Goal: Register for event/course

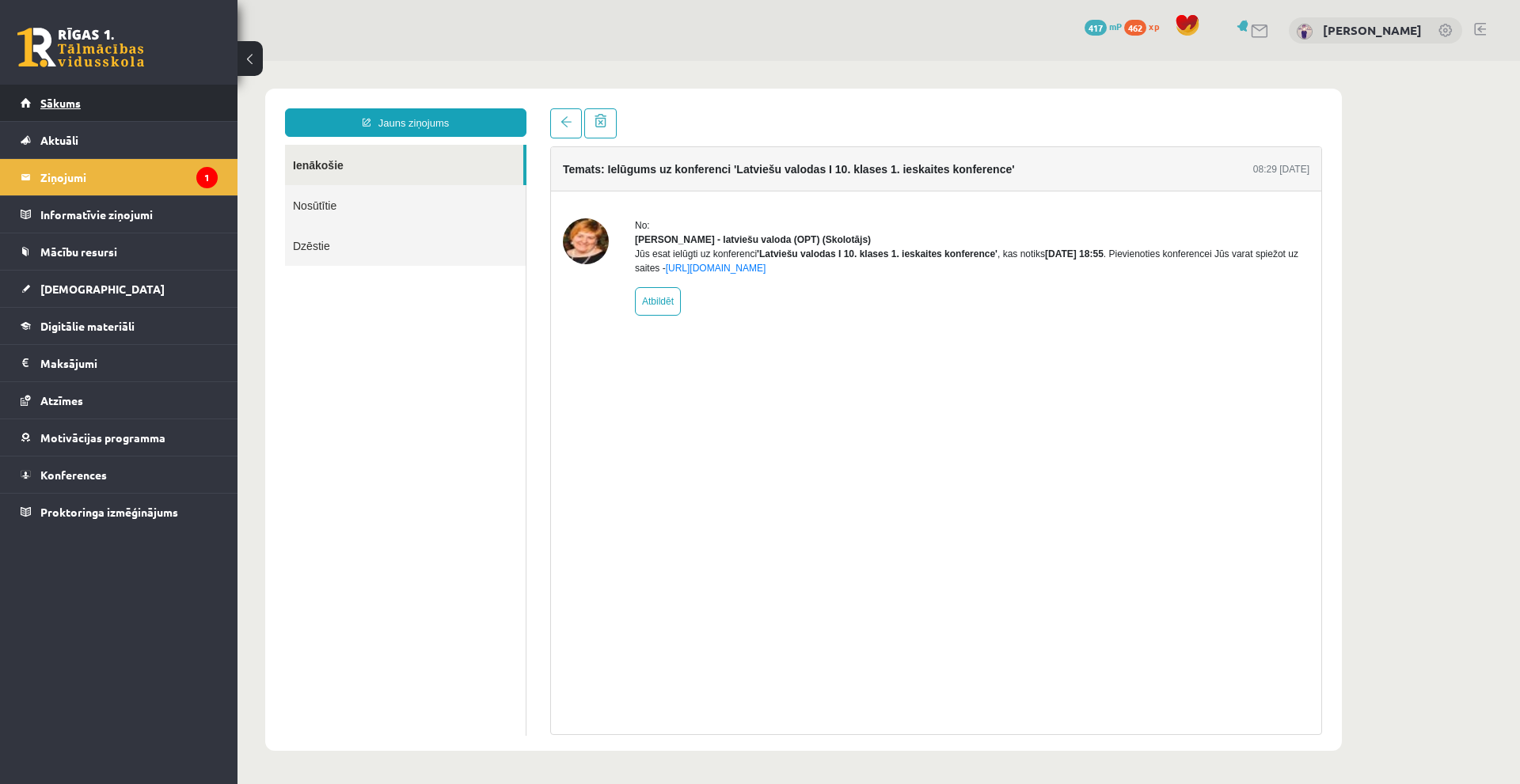
click at [122, 106] on link "Sākums" at bounding box center [119, 102] width 197 height 37
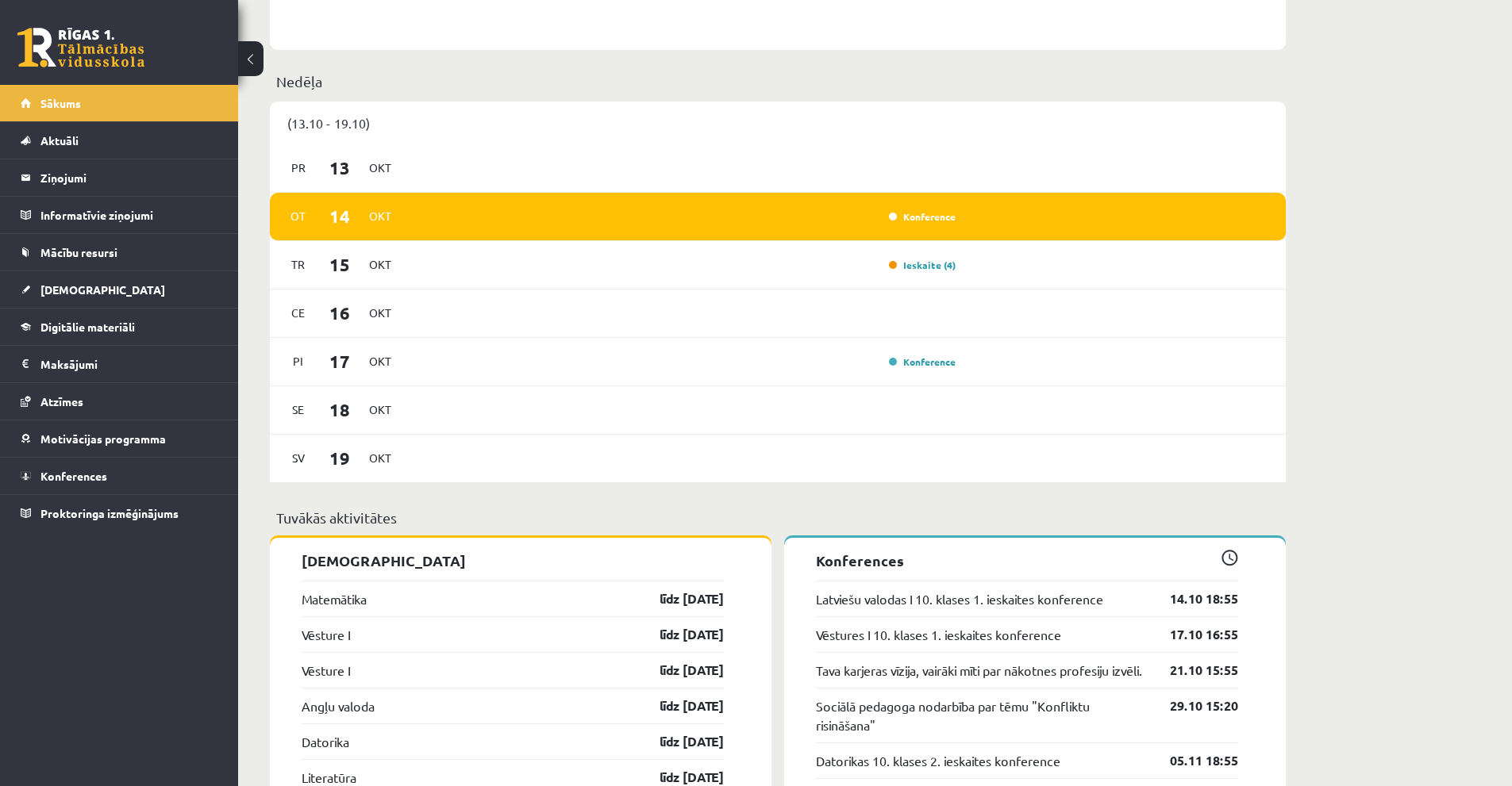
scroll to position [1031, 0]
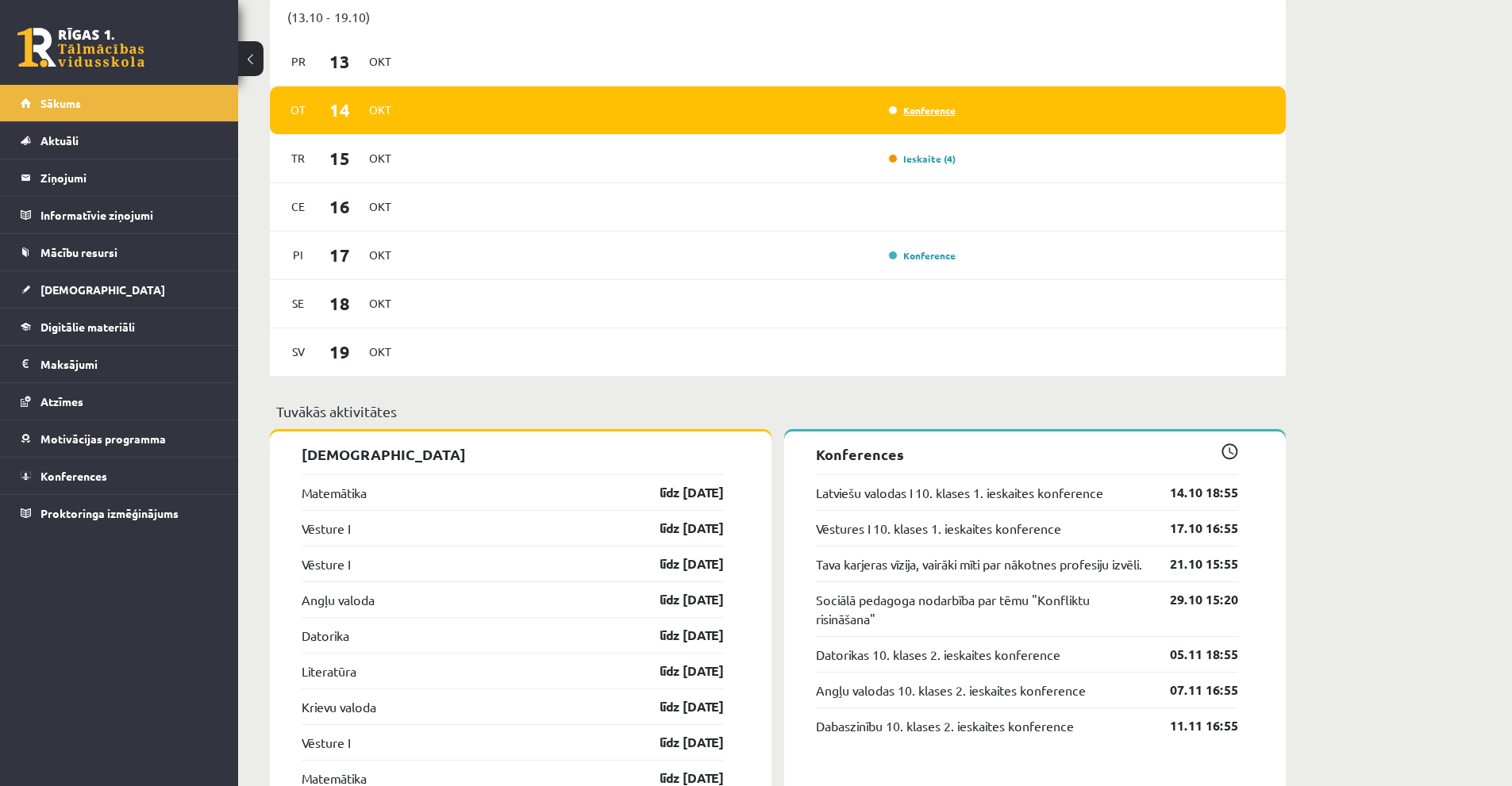
click at [918, 115] on link "Konference" at bounding box center [922, 110] width 67 height 13
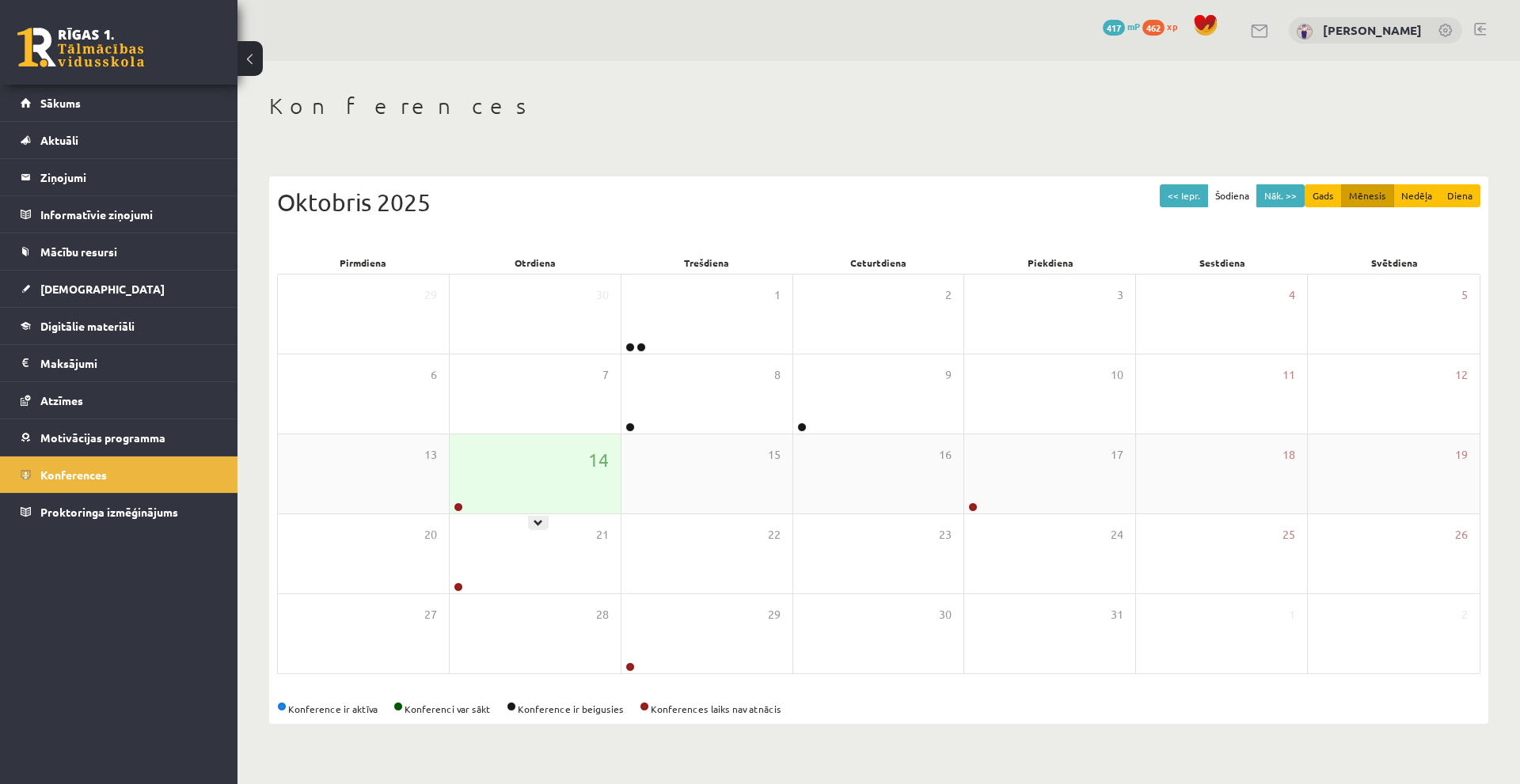
click at [503, 472] on div "14" at bounding box center [535, 474] width 171 height 79
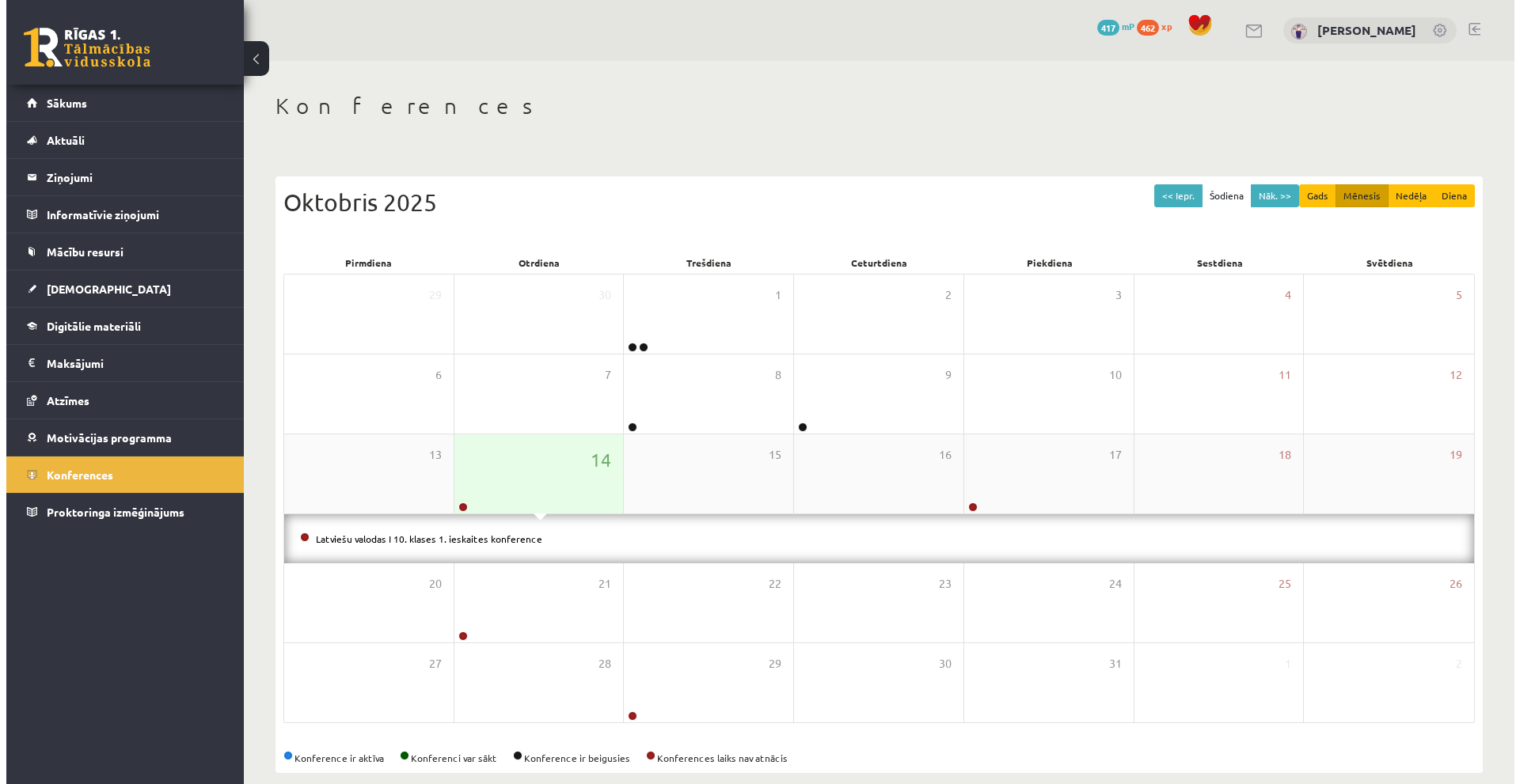
scroll to position [21, 0]
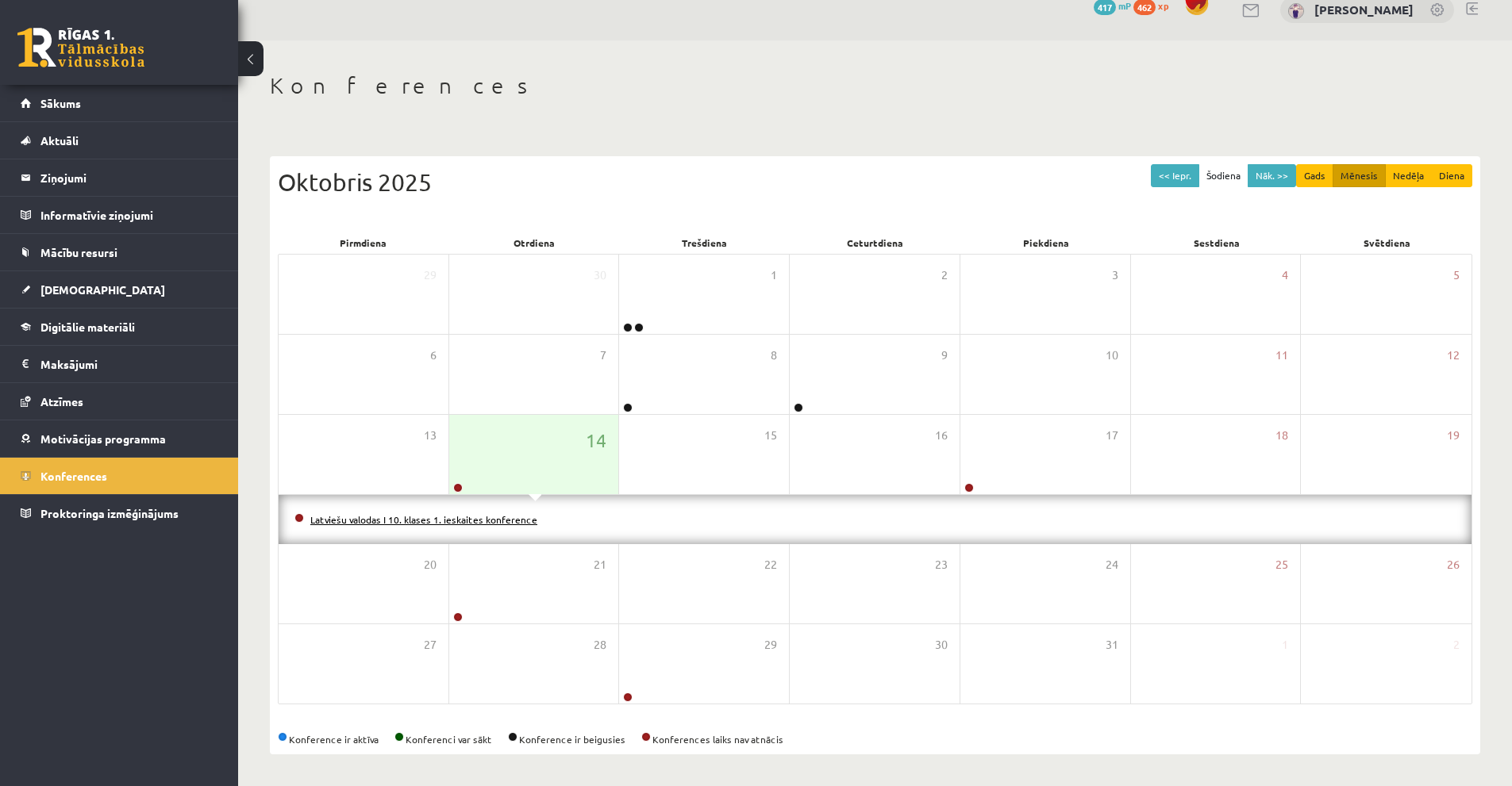
click at [471, 518] on link "Latviešu valodas I 10. klases 1. ieskaites konference" at bounding box center [424, 519] width 227 height 13
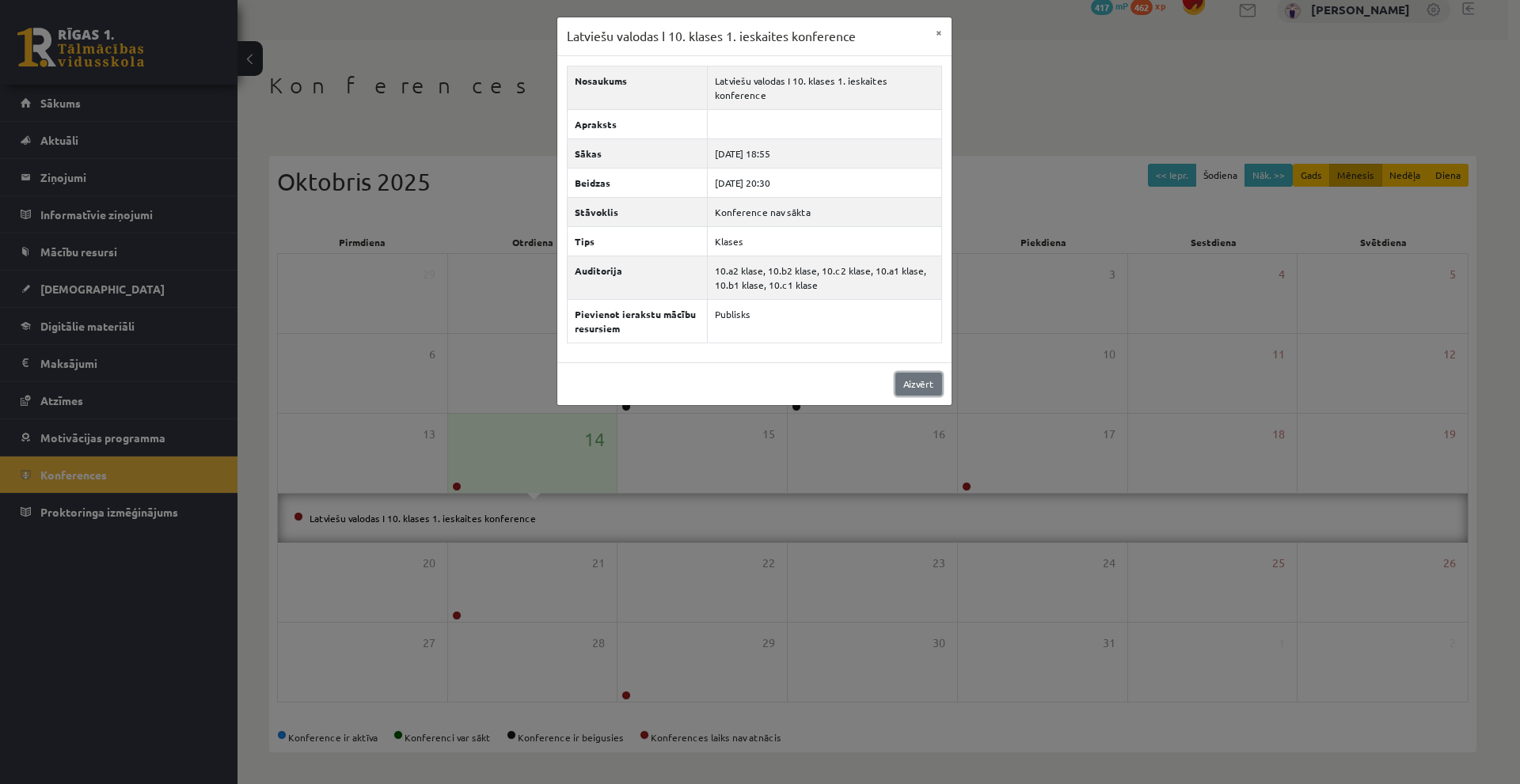
click at [919, 390] on link "Aizvērt" at bounding box center [919, 384] width 47 height 23
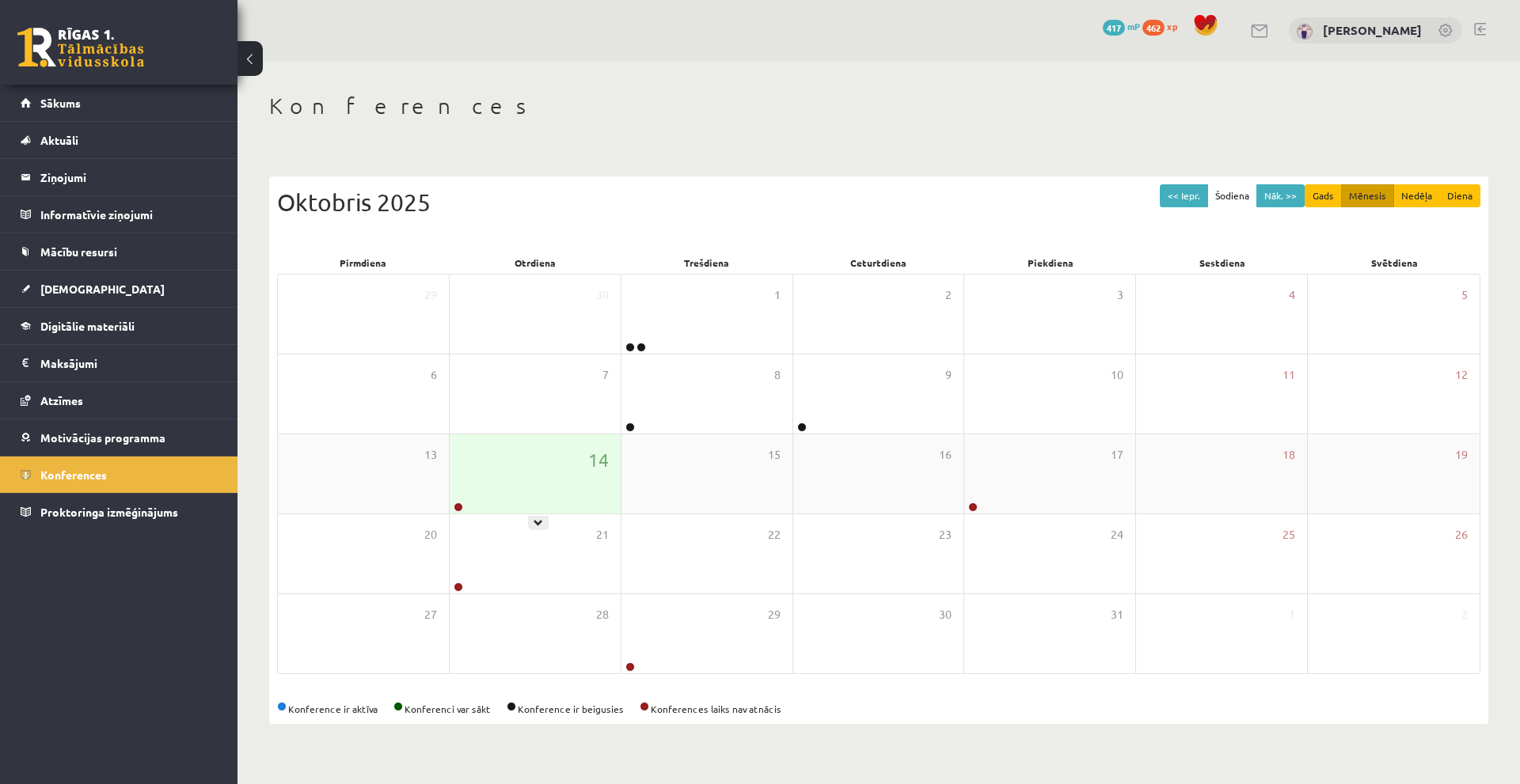
click at [562, 477] on div "14" at bounding box center [535, 474] width 171 height 79
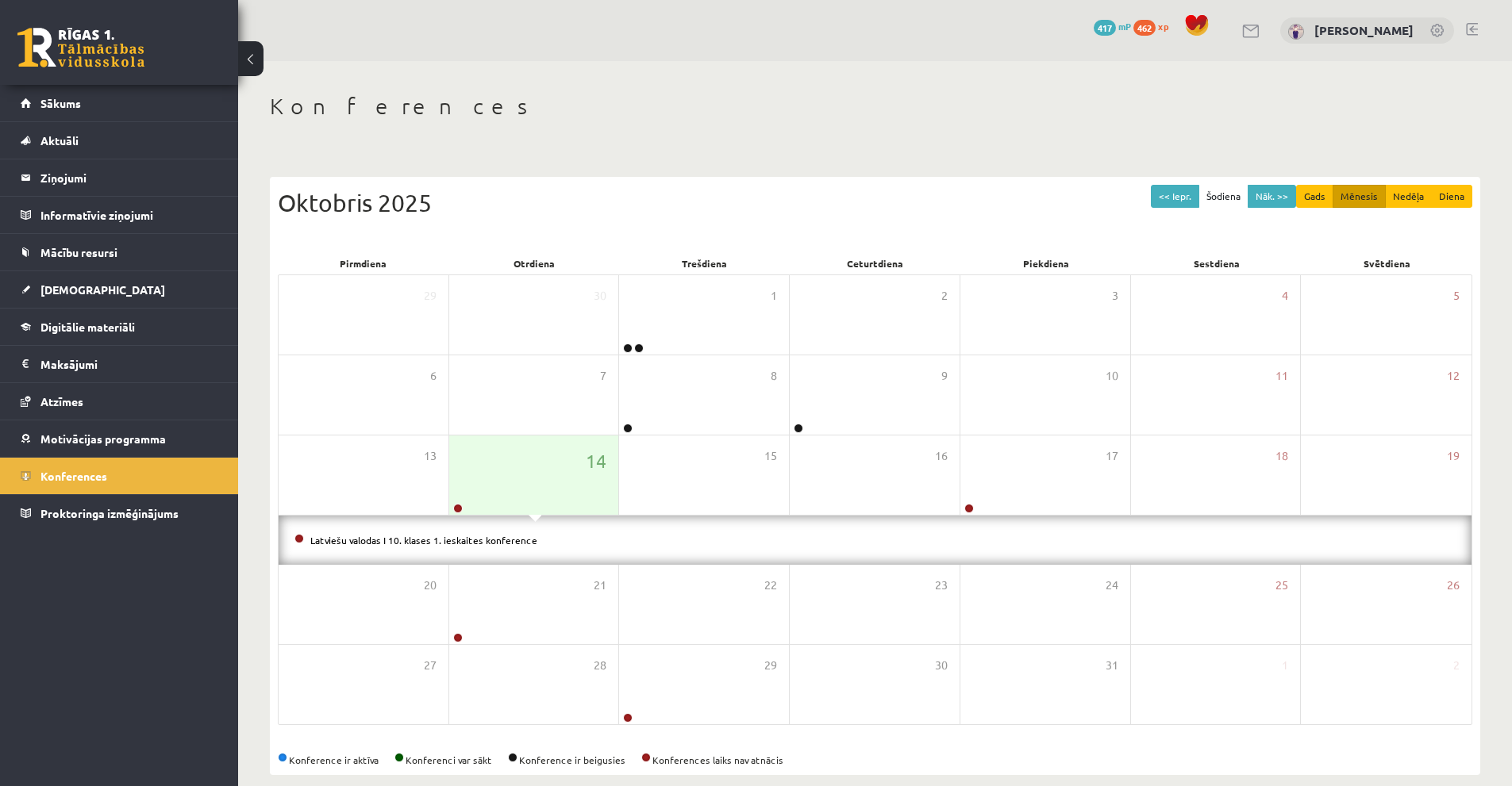
click at [507, 531] on li "Latviešu valodas I 10. klases 1. ieskaites konference" at bounding box center [874, 540] width 1161 height 18
click at [507, 539] on link "Latviešu valodas I 10. klases 1. ieskaites konference" at bounding box center [424, 540] width 227 height 13
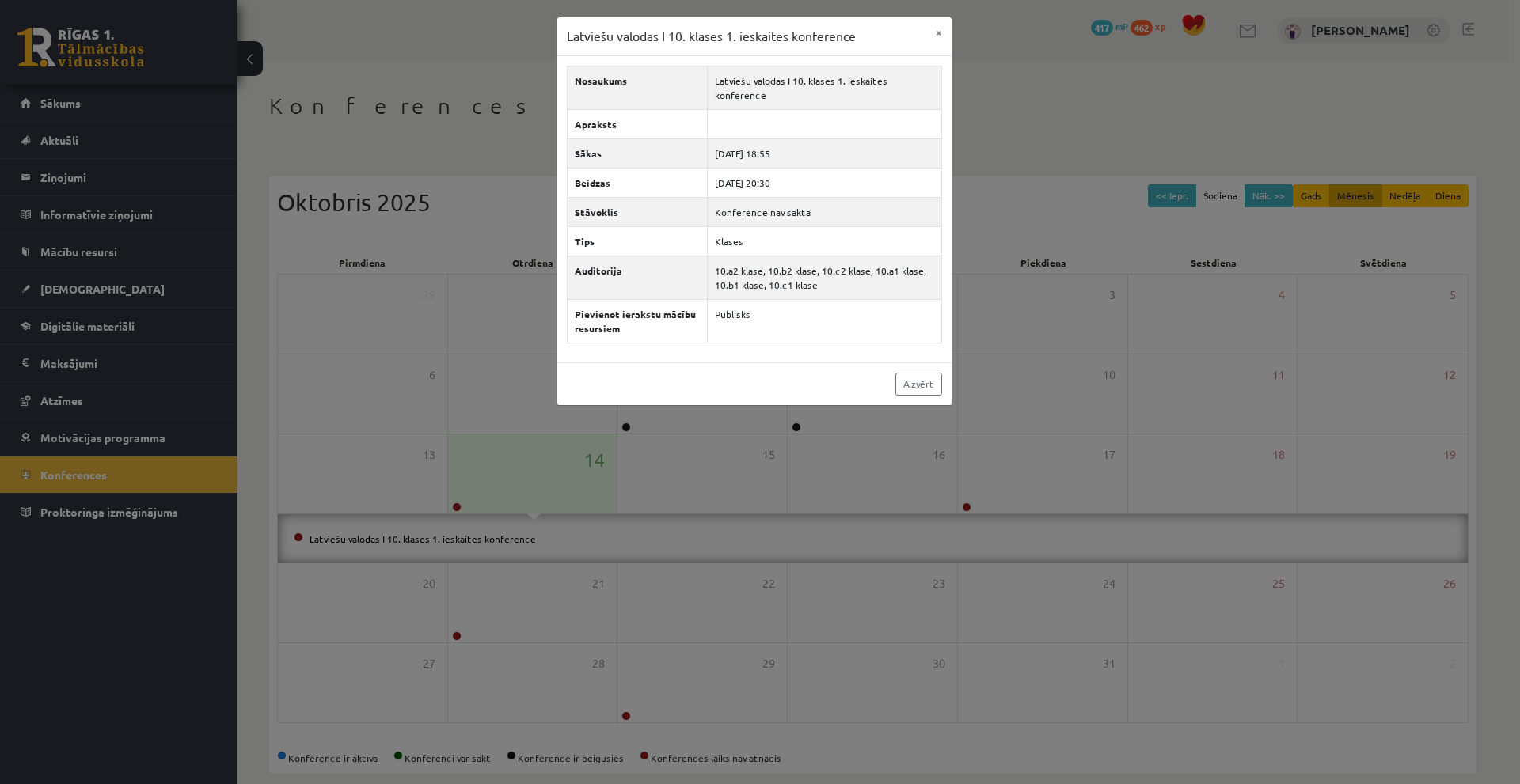
click at [893, 482] on div "Latviešu valodas I 10. klases 1. ieskaites konference × Nosaukums Latviešu valo…" at bounding box center [760, 392] width 1520 height 784
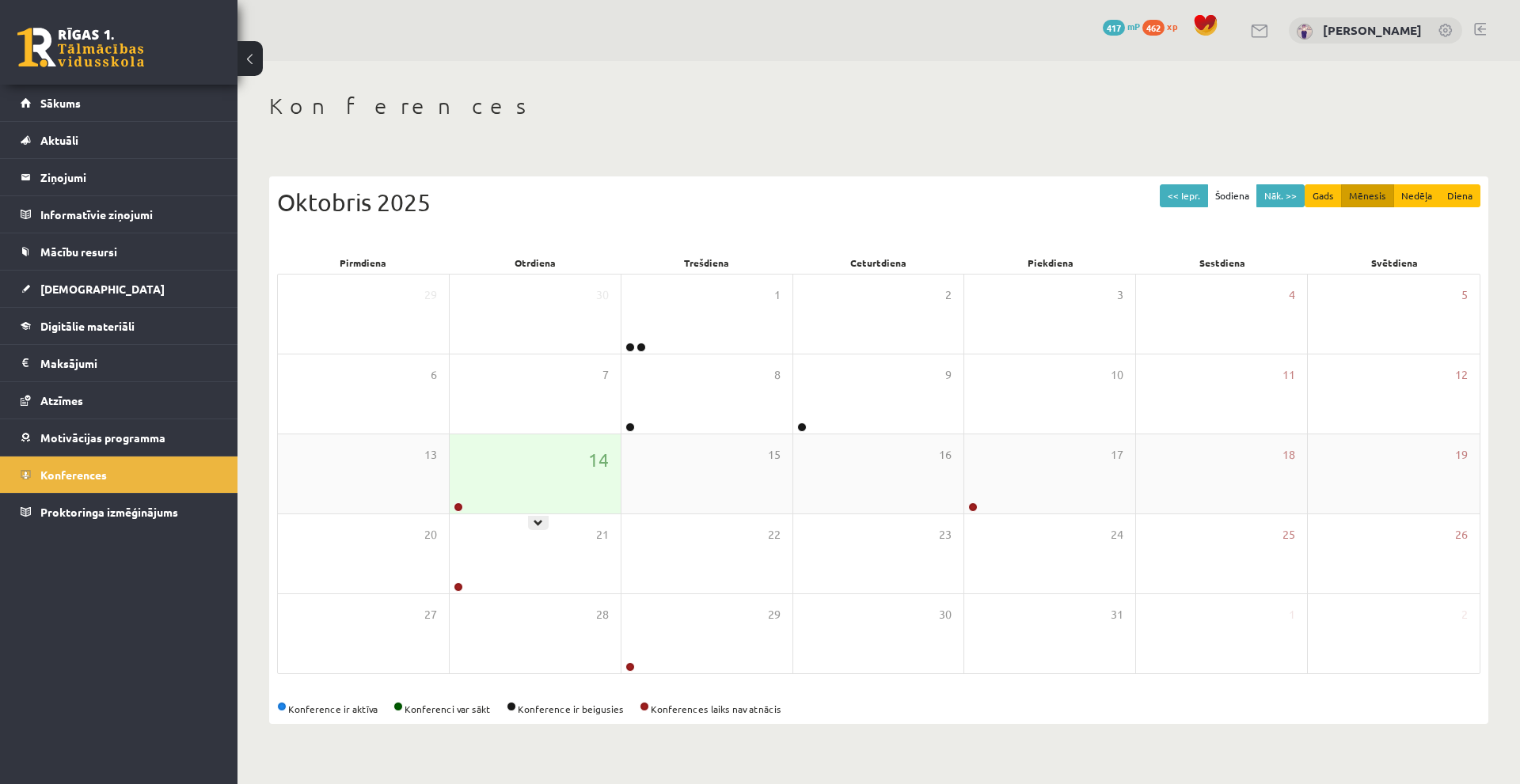
click at [544, 501] on div "14" at bounding box center [535, 474] width 171 height 79
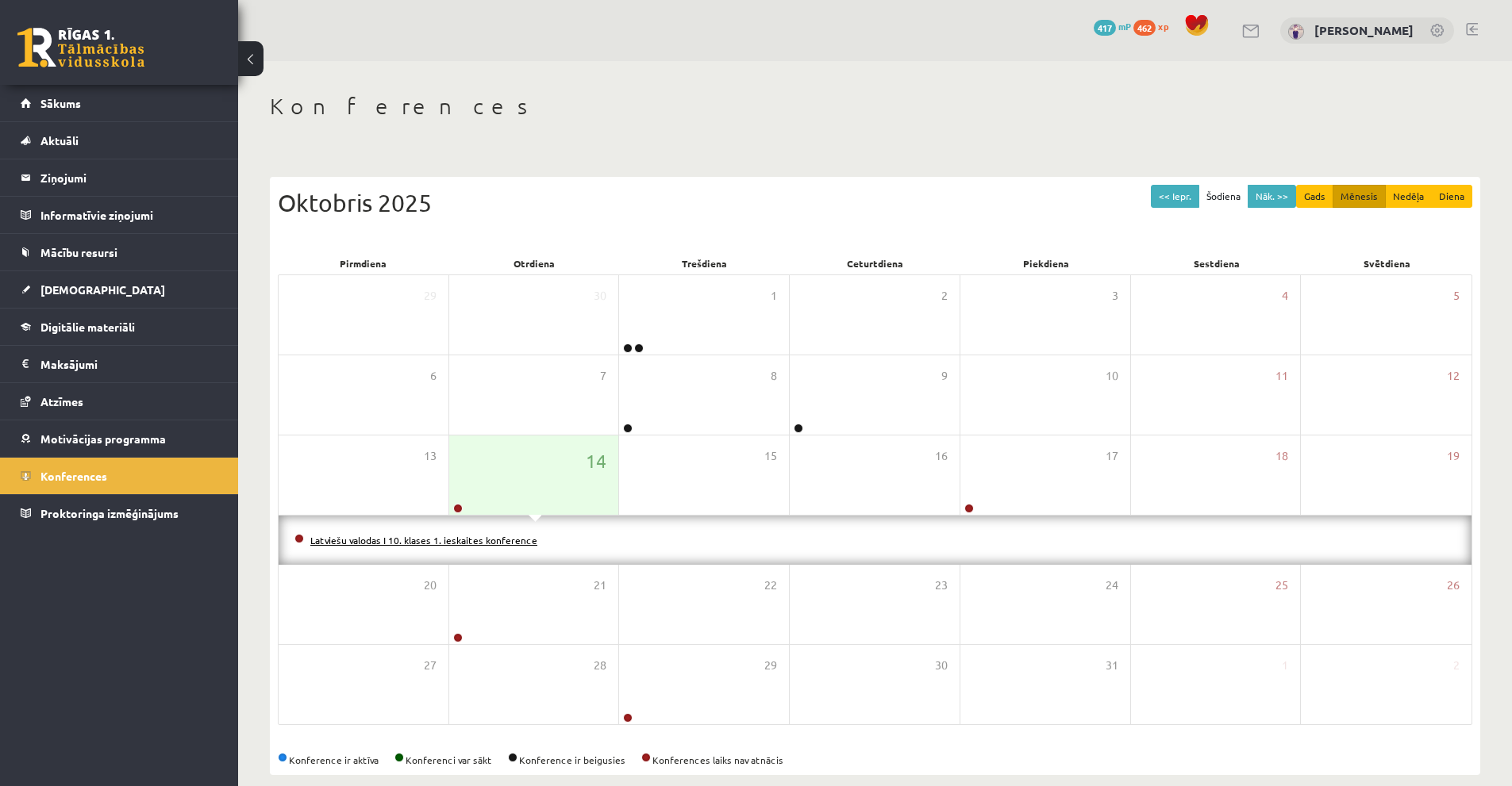
click at [482, 535] on link "Latviešu valodas I 10. klases 1. ieskaites konference" at bounding box center [424, 540] width 227 height 13
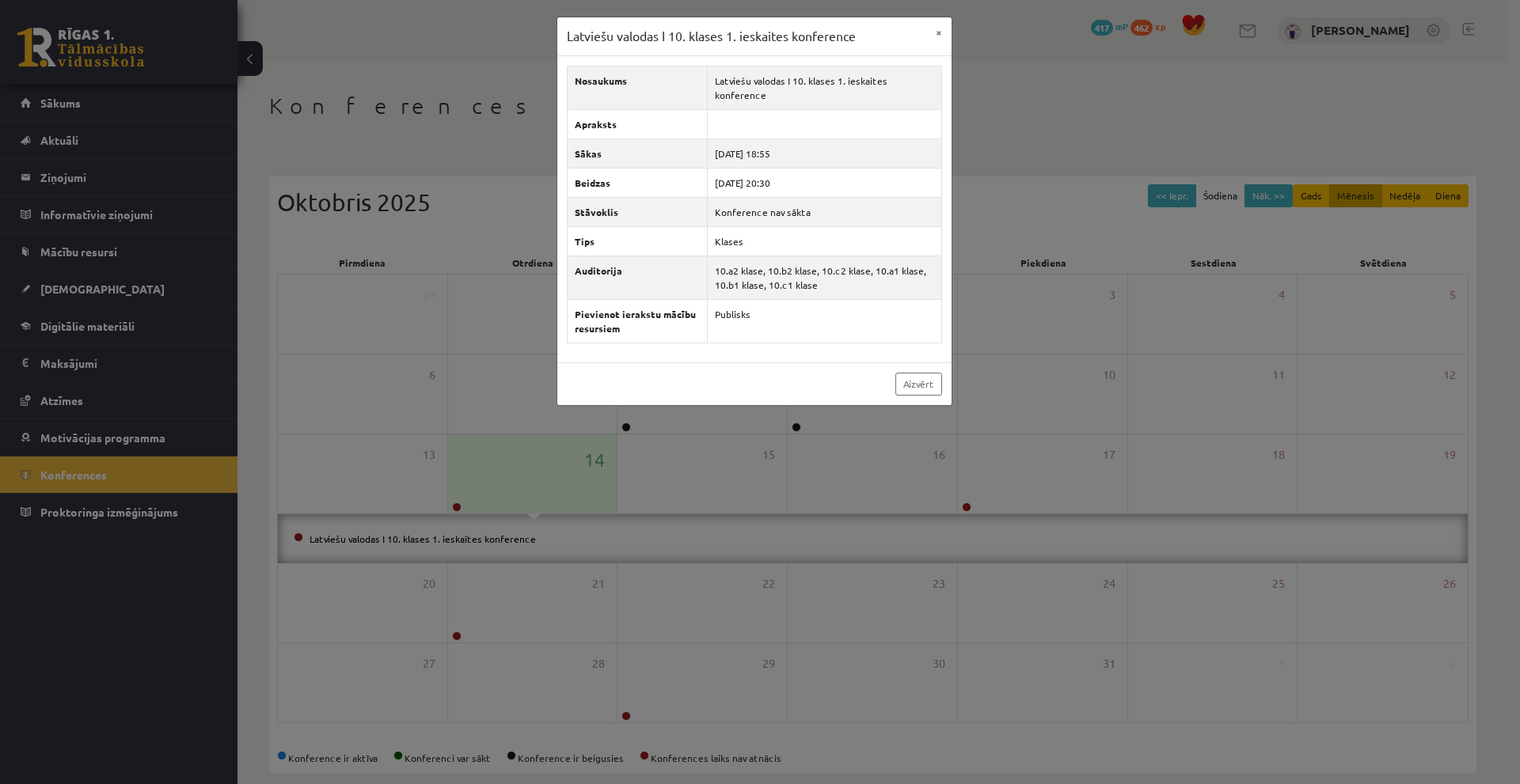
click at [816, 505] on div "Latviešu valodas I 10. klases 1. ieskaites konference × Nosaukums Latviešu valo…" at bounding box center [760, 392] width 1520 height 784
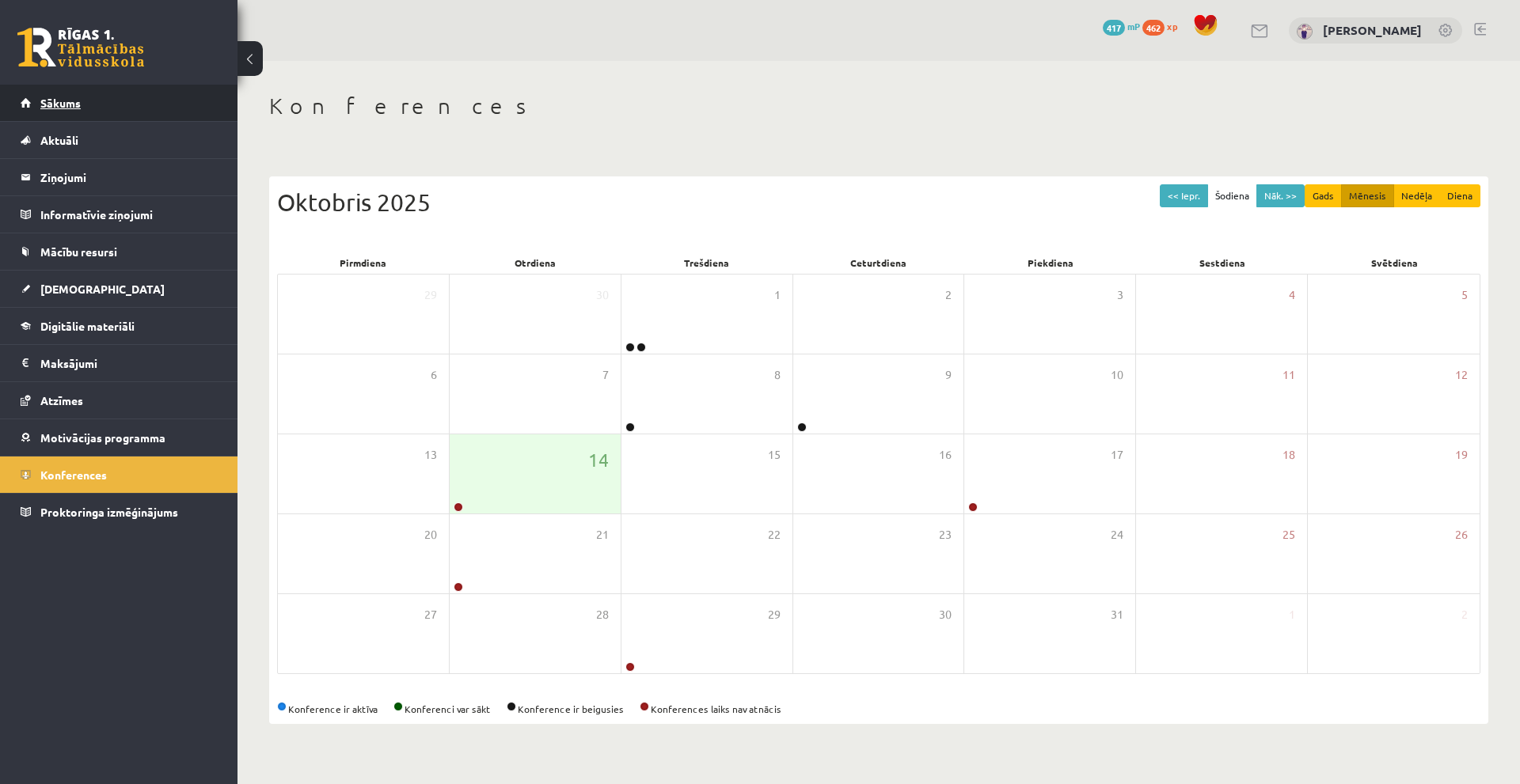
click at [91, 107] on link "Sākums" at bounding box center [119, 102] width 197 height 37
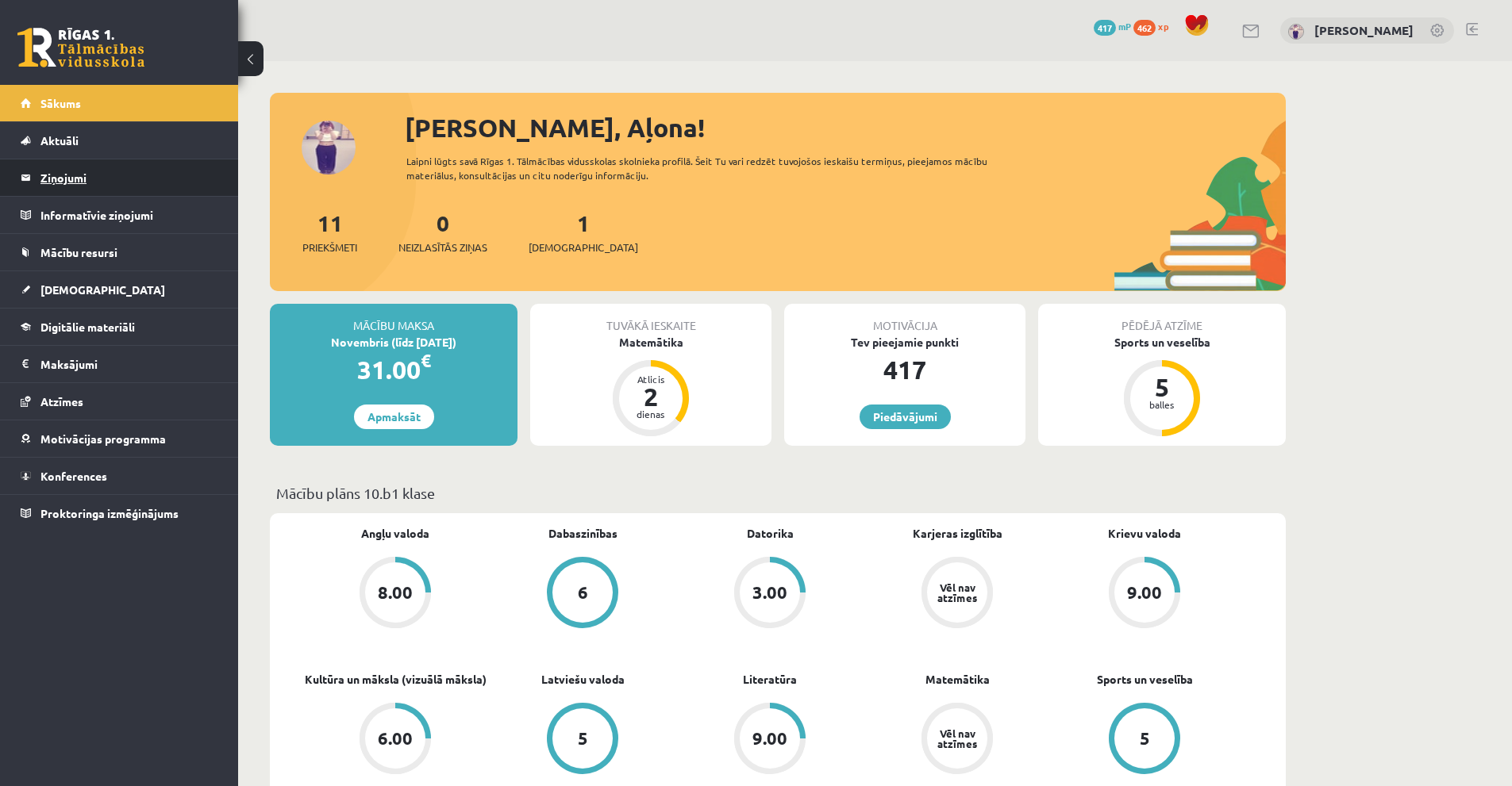
click at [64, 178] on legend "Ziņojumi 0" at bounding box center [130, 177] width 177 height 37
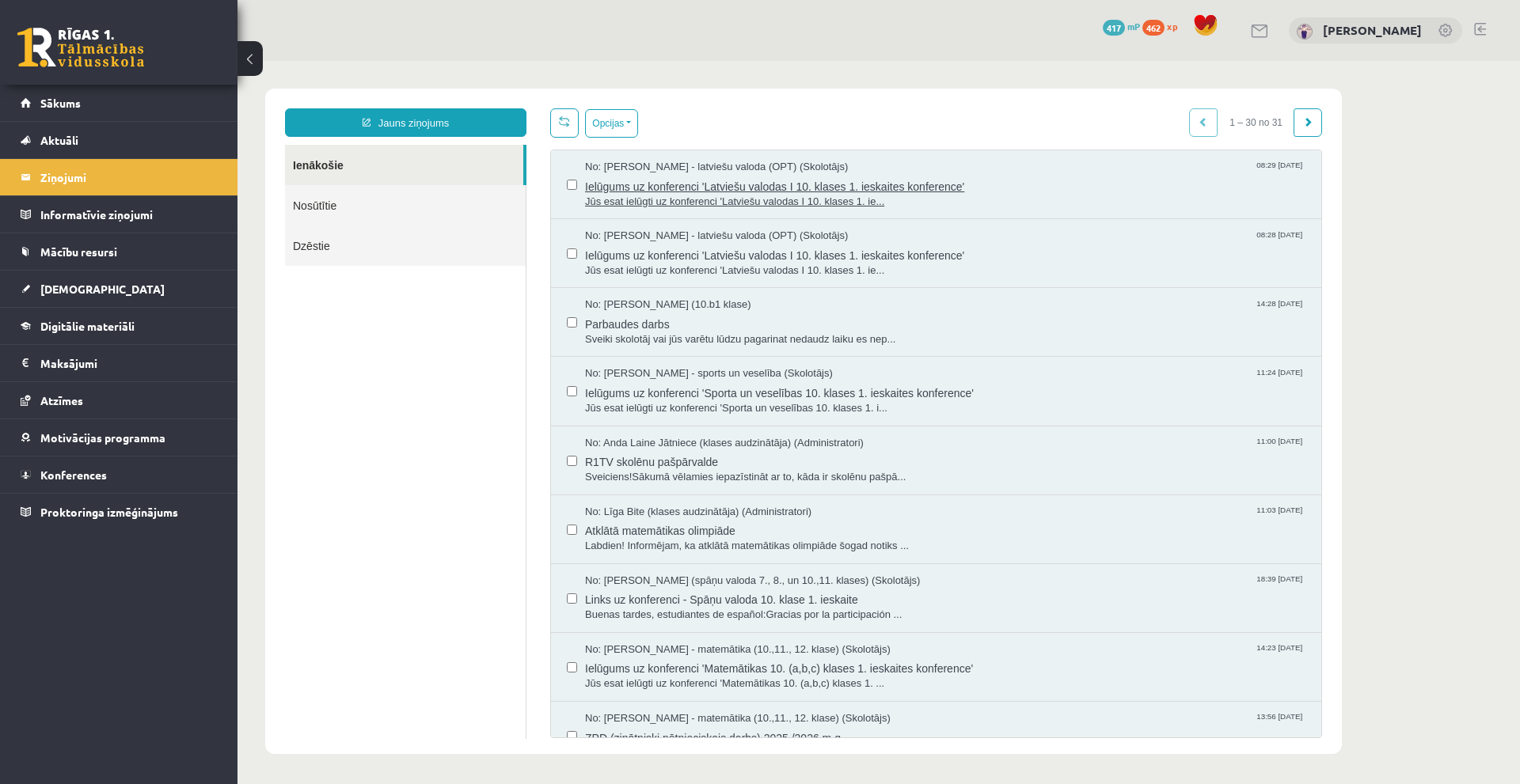
click at [1052, 195] on span "Jūs esat ielūgti uz konferenci 'Latviešu valodas I 10. klases 1. ie..." at bounding box center [944, 202] width 721 height 15
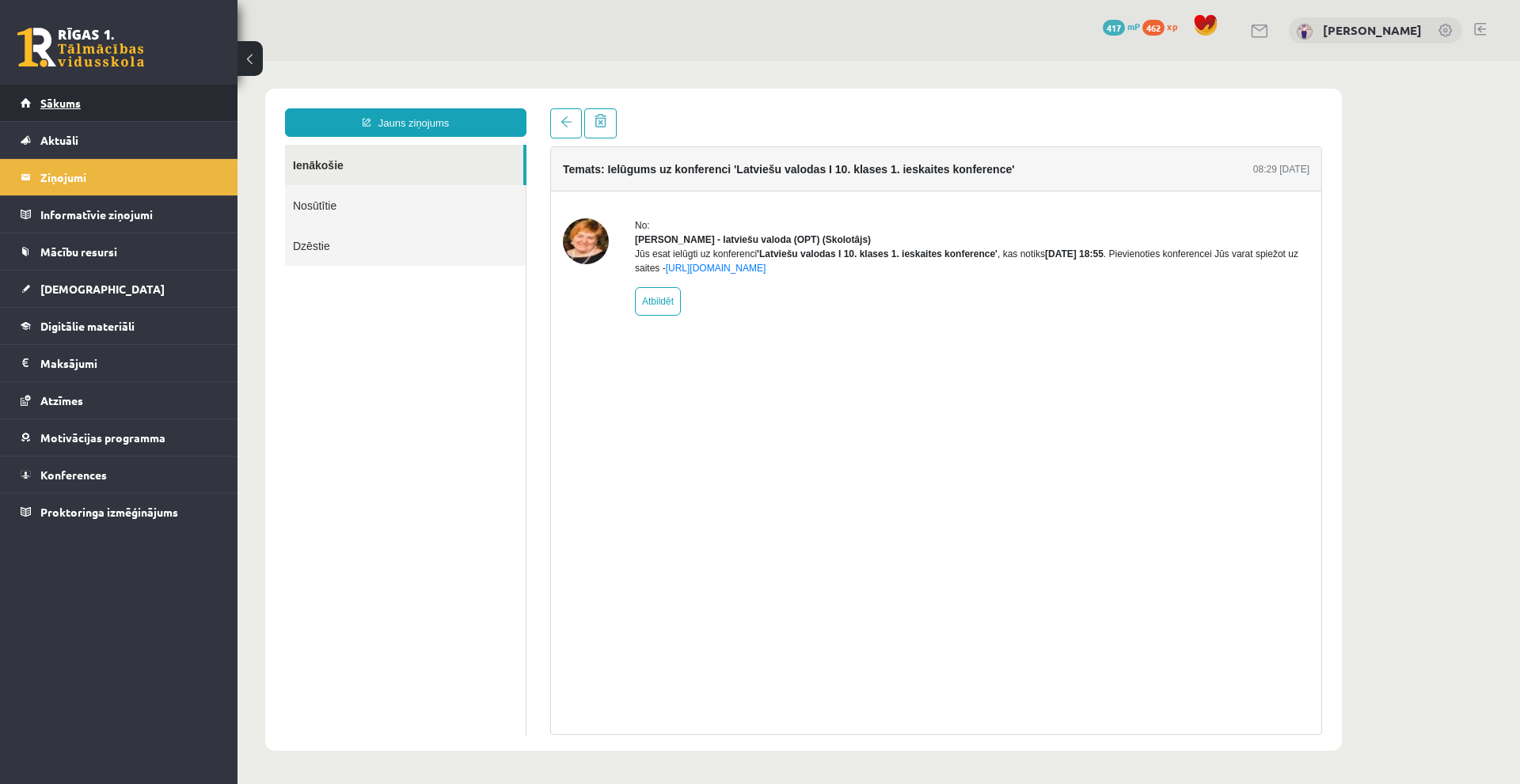
click at [106, 105] on link "Sākums" at bounding box center [119, 102] width 197 height 37
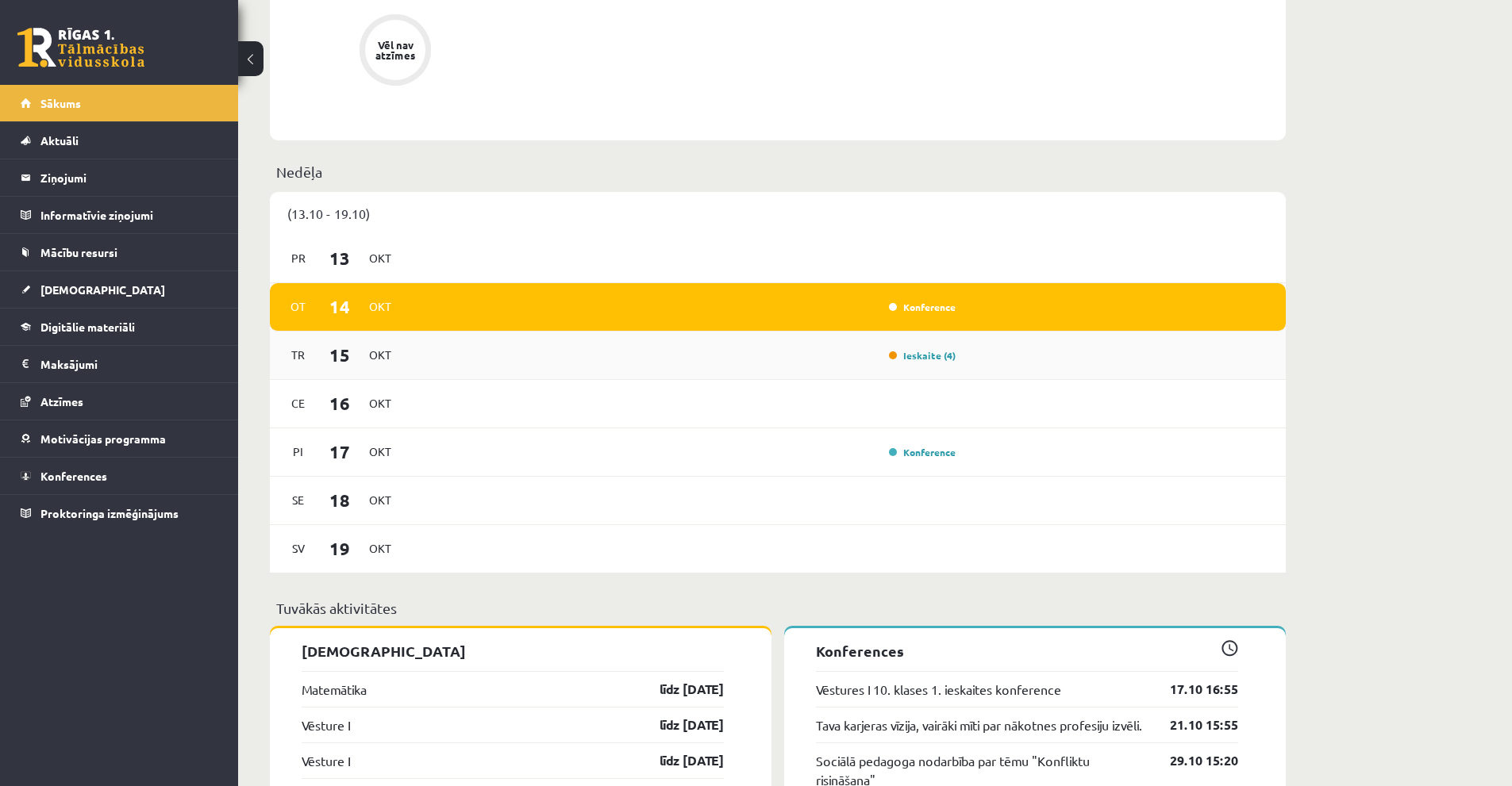
scroll to position [873, 0]
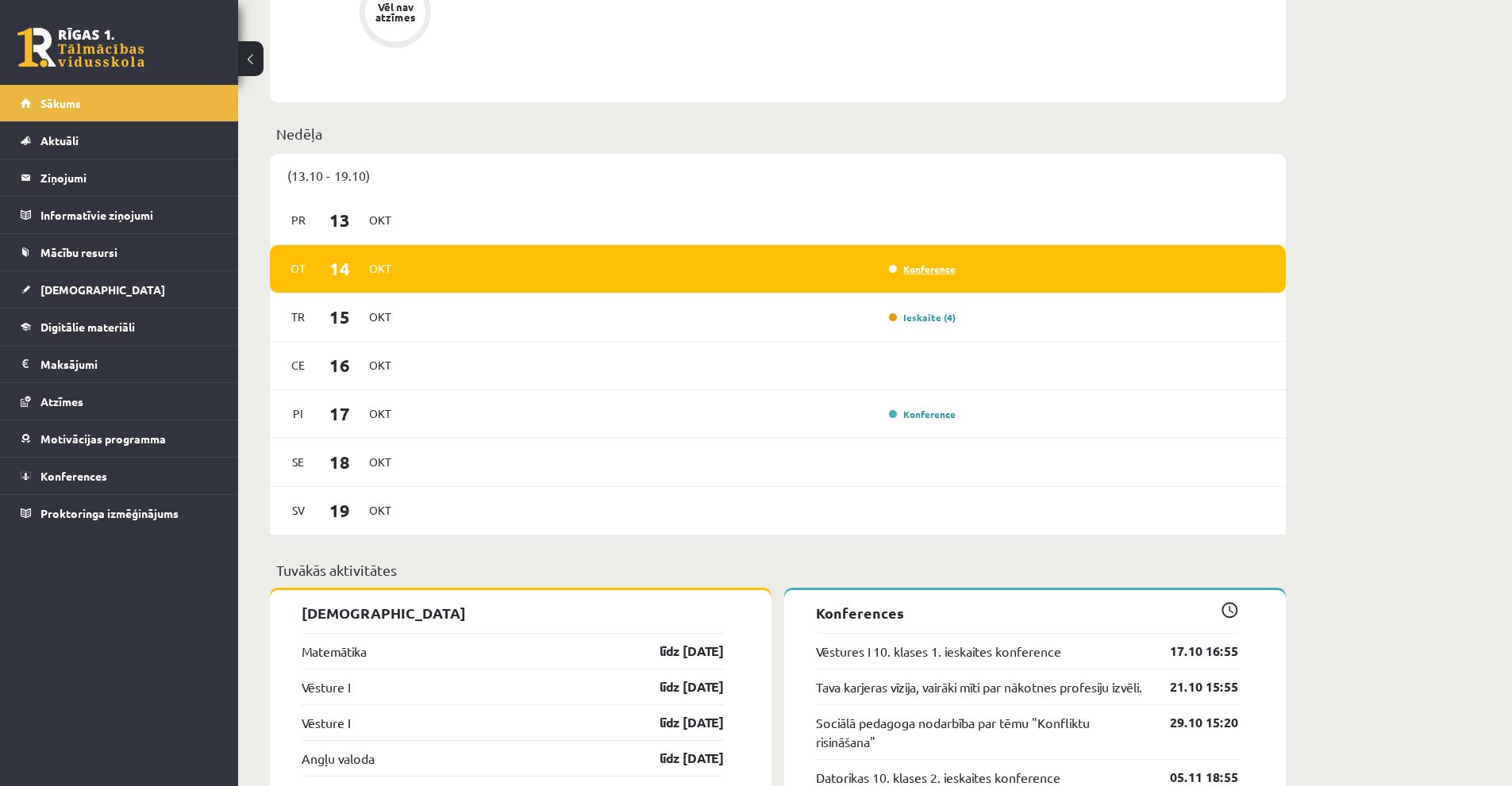
click at [927, 270] on link "Konference" at bounding box center [922, 269] width 67 height 13
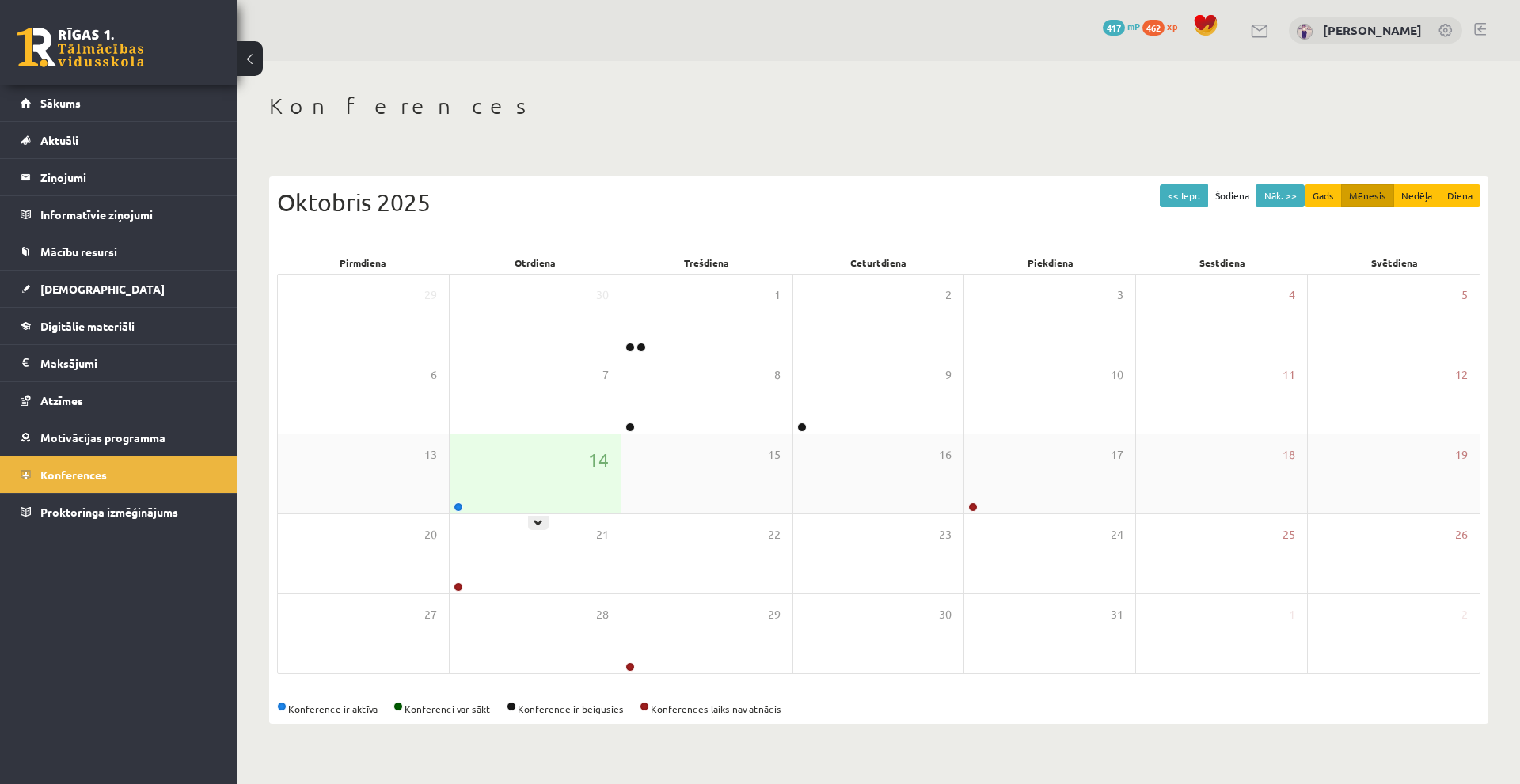
click at [555, 486] on div "14" at bounding box center [535, 474] width 171 height 79
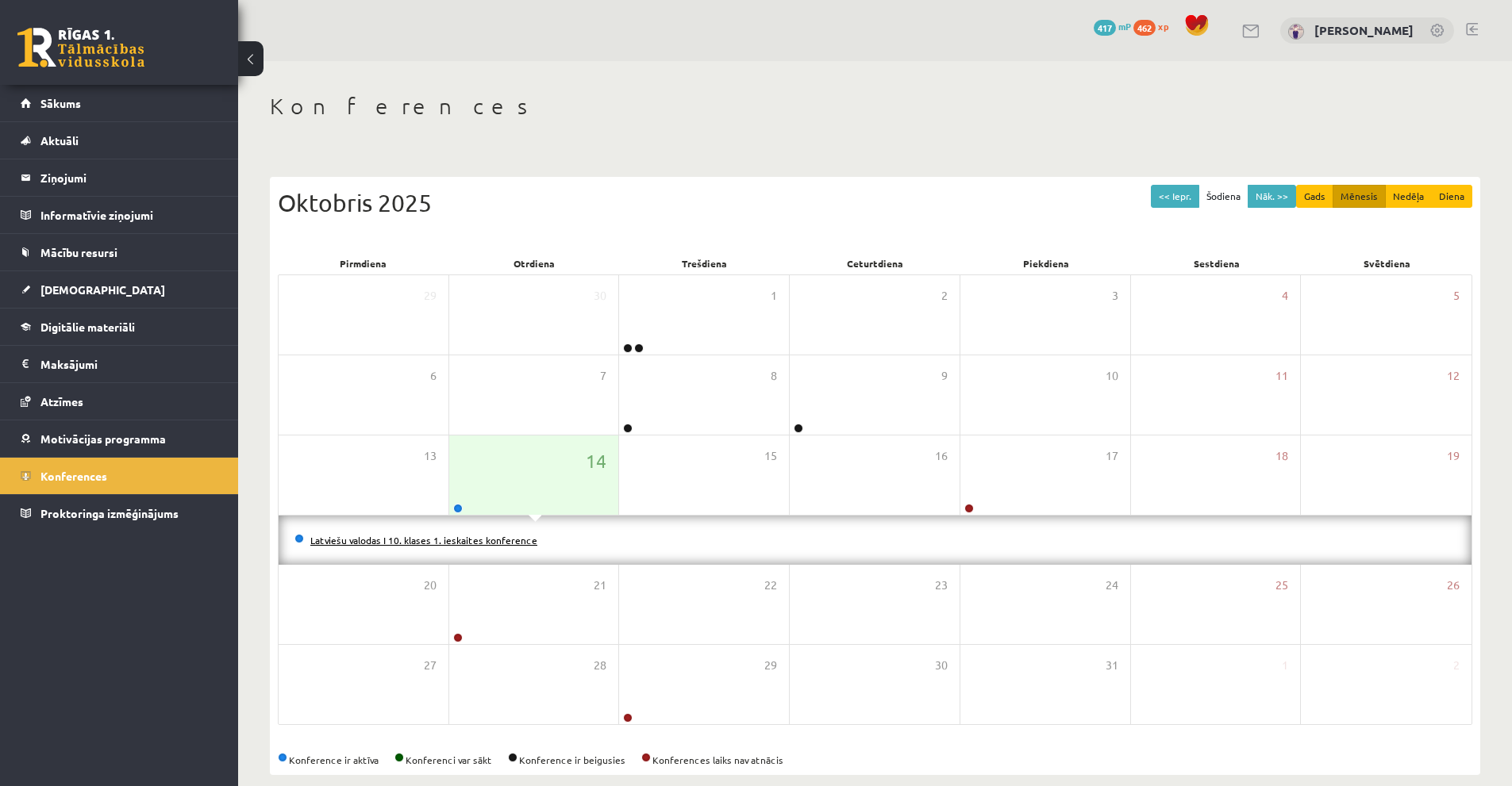
click at [493, 539] on link "Latviešu valodas I 10. klases 1. ieskaites konference" at bounding box center [424, 540] width 227 height 13
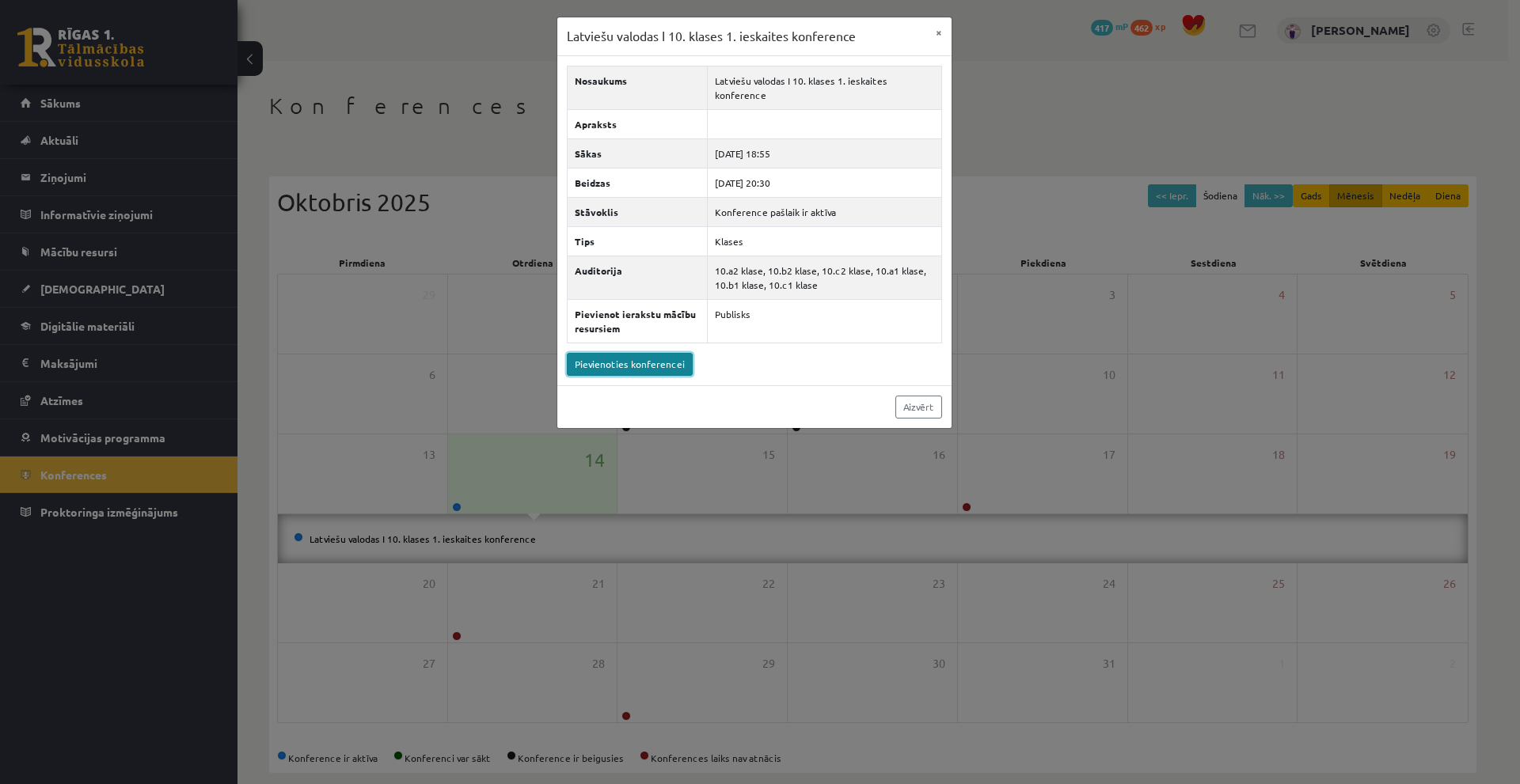
click at [646, 357] on link "Pievienoties konferencei" at bounding box center [629, 364] width 126 height 23
